Goal: Check status: Check status

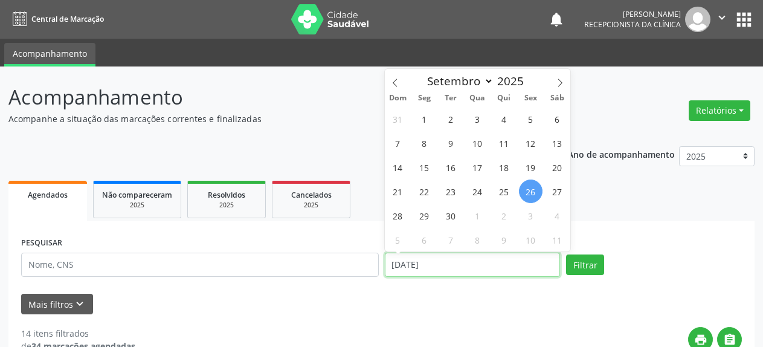
click at [421, 267] on input "[DATE]" at bounding box center [473, 265] width 176 height 24
click at [419, 218] on span "29" at bounding box center [425, 216] width 24 height 24
type input "[DATE]"
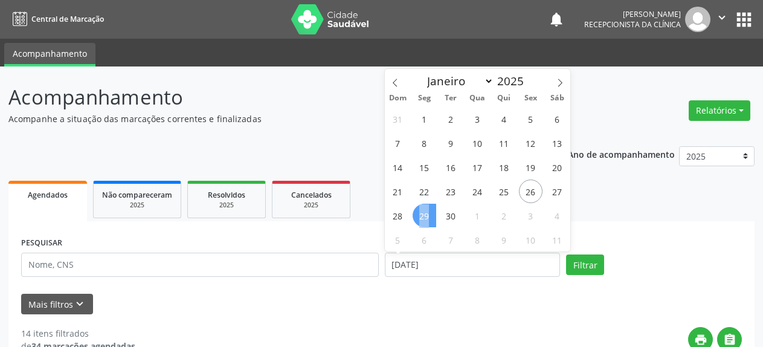
click at [419, 218] on span "29" at bounding box center [425, 216] width 24 height 24
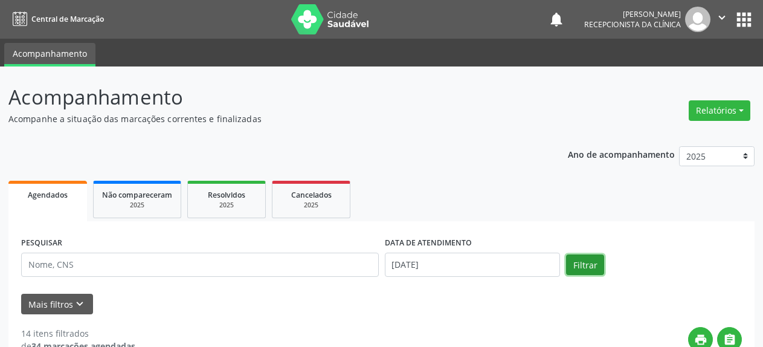
click at [579, 263] on button "Filtrar" at bounding box center [585, 264] width 38 height 21
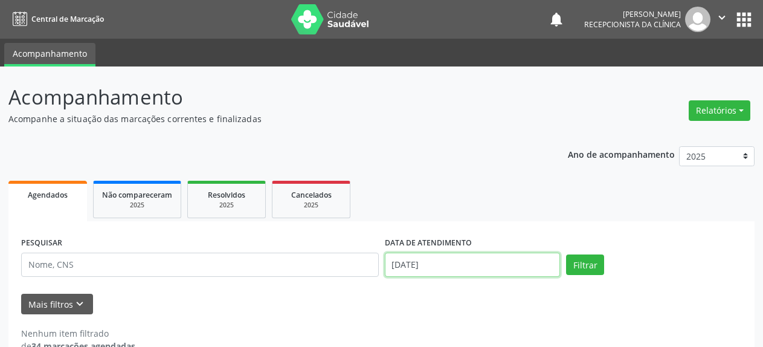
click at [447, 273] on input "[DATE]" at bounding box center [473, 265] width 176 height 24
click at [360, 309] on div "Mais filtros keyboard_arrow_down" at bounding box center [381, 304] width 727 height 21
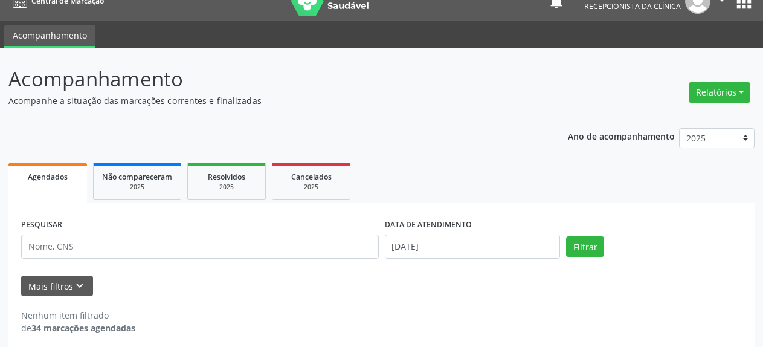
scroll to position [27, 0]
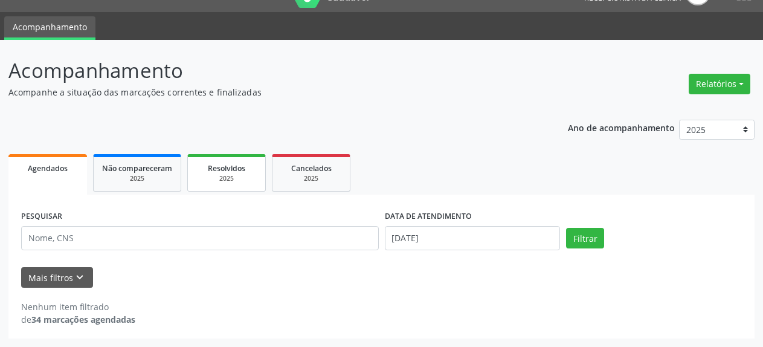
click at [221, 175] on div "2025" at bounding box center [226, 178] width 60 height 9
select select "8"
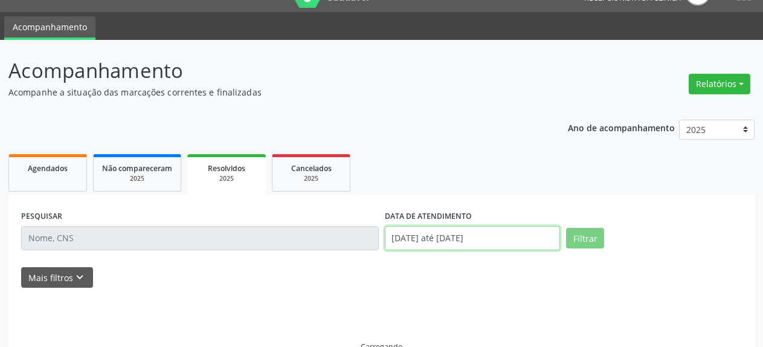
click at [421, 239] on input "[DATE] até [DATE]" at bounding box center [473, 238] width 176 height 24
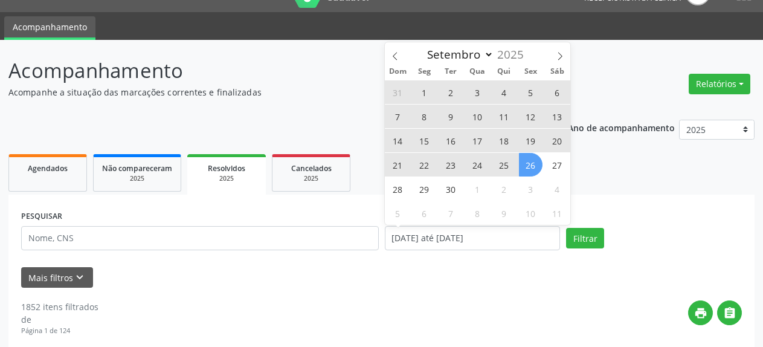
click at [426, 93] on span "1" at bounding box center [425, 92] width 24 height 24
type input "[DATE]"
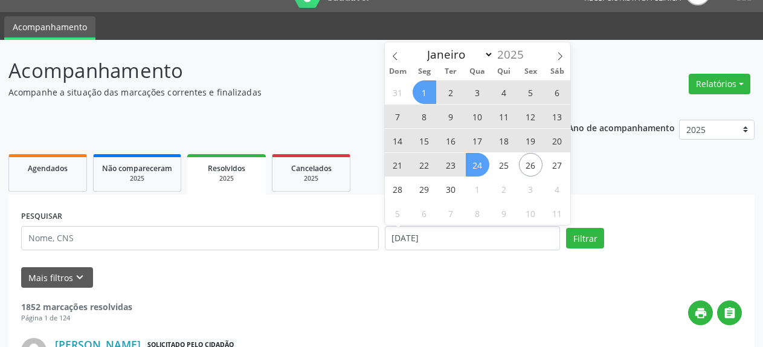
click at [479, 168] on span "24" at bounding box center [478, 165] width 24 height 24
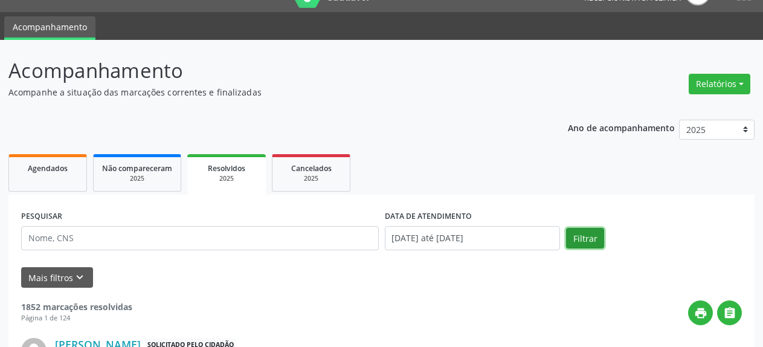
click at [576, 240] on button "Filtrar" at bounding box center [585, 238] width 38 height 21
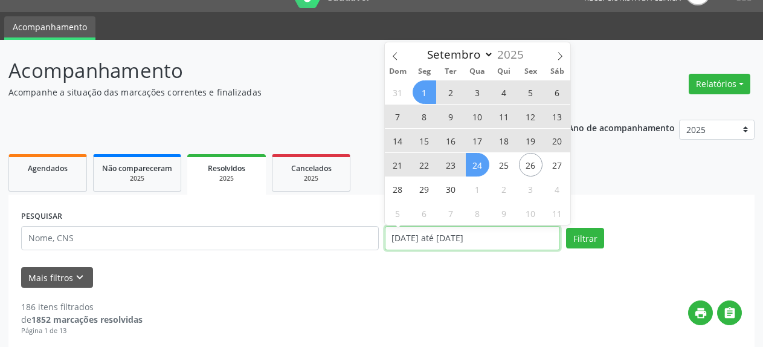
click at [446, 240] on input "[DATE] até [DATE]" at bounding box center [473, 238] width 176 height 24
select select "8"
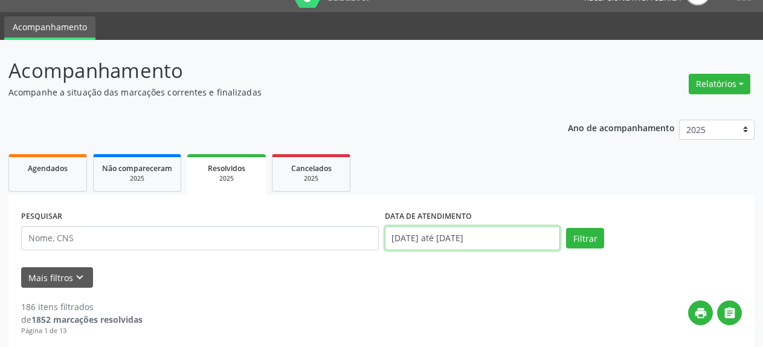
click at [457, 240] on input "[DATE] até [DATE]" at bounding box center [473, 238] width 176 height 24
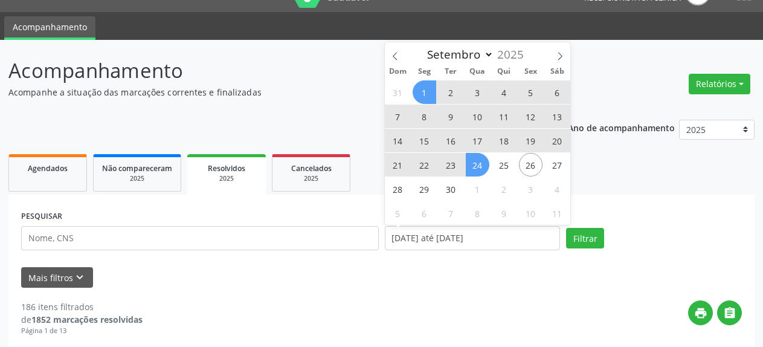
click at [534, 141] on span "19" at bounding box center [531, 141] width 24 height 24
type input "[DATE]"
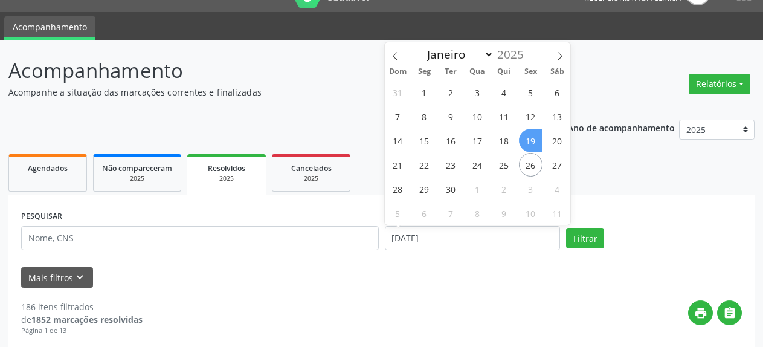
click at [534, 141] on span "19" at bounding box center [531, 141] width 24 height 24
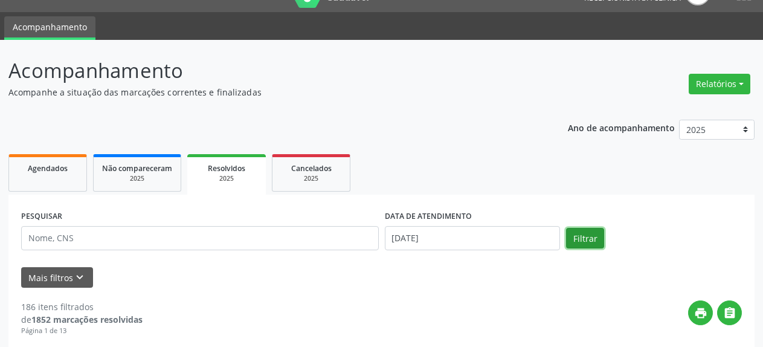
click at [587, 241] on button "Filtrar" at bounding box center [585, 238] width 38 height 21
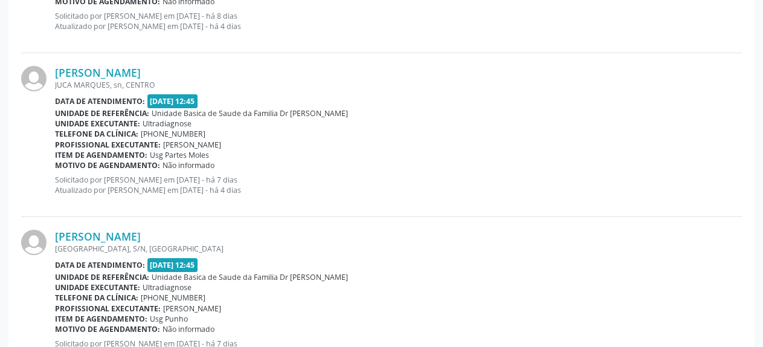
scroll to position [2122, 0]
